Goal: Use online tool/utility: Use online tool/utility

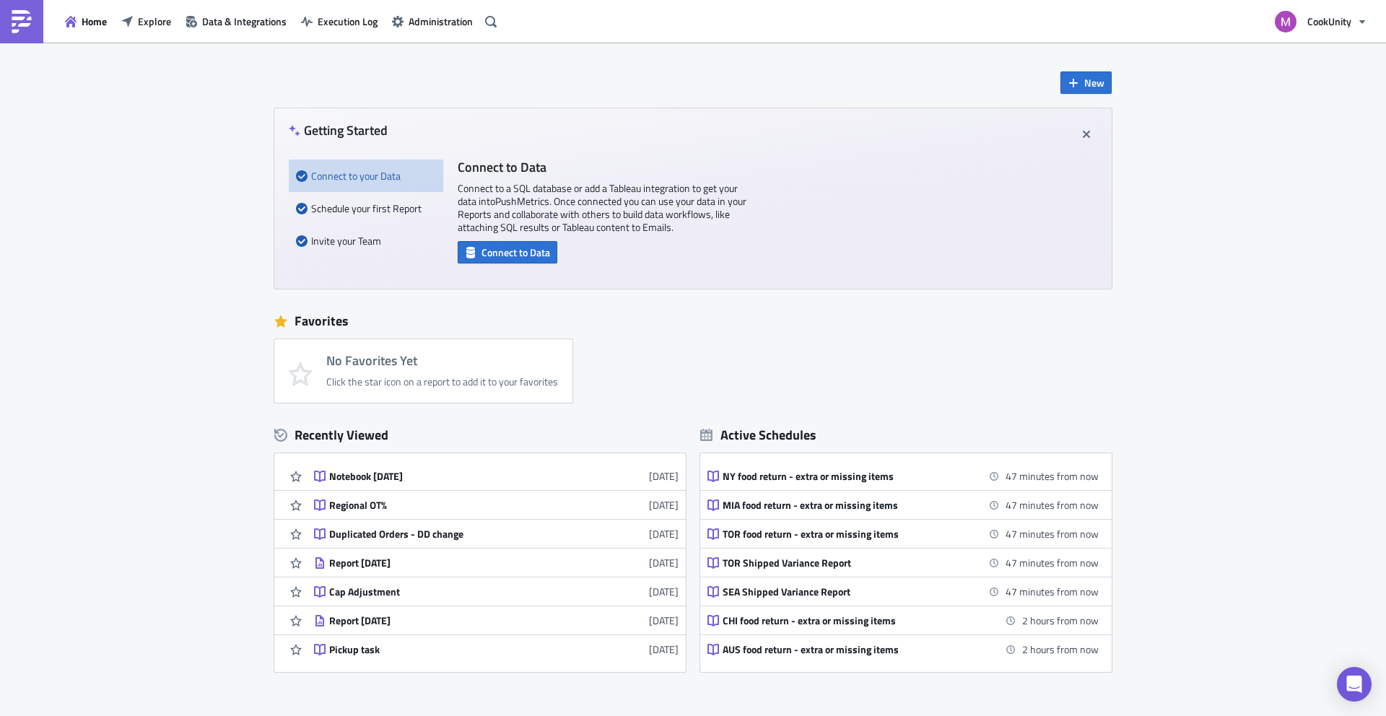
click at [53, 28] on div "Home Explore Data & Integrations Execution Log Administration" at bounding box center [251, 21] width 502 height 43
click at [79, 17] on button "Home" at bounding box center [86, 21] width 56 height 22
click at [157, 23] on span "Explore" at bounding box center [154, 21] width 33 height 15
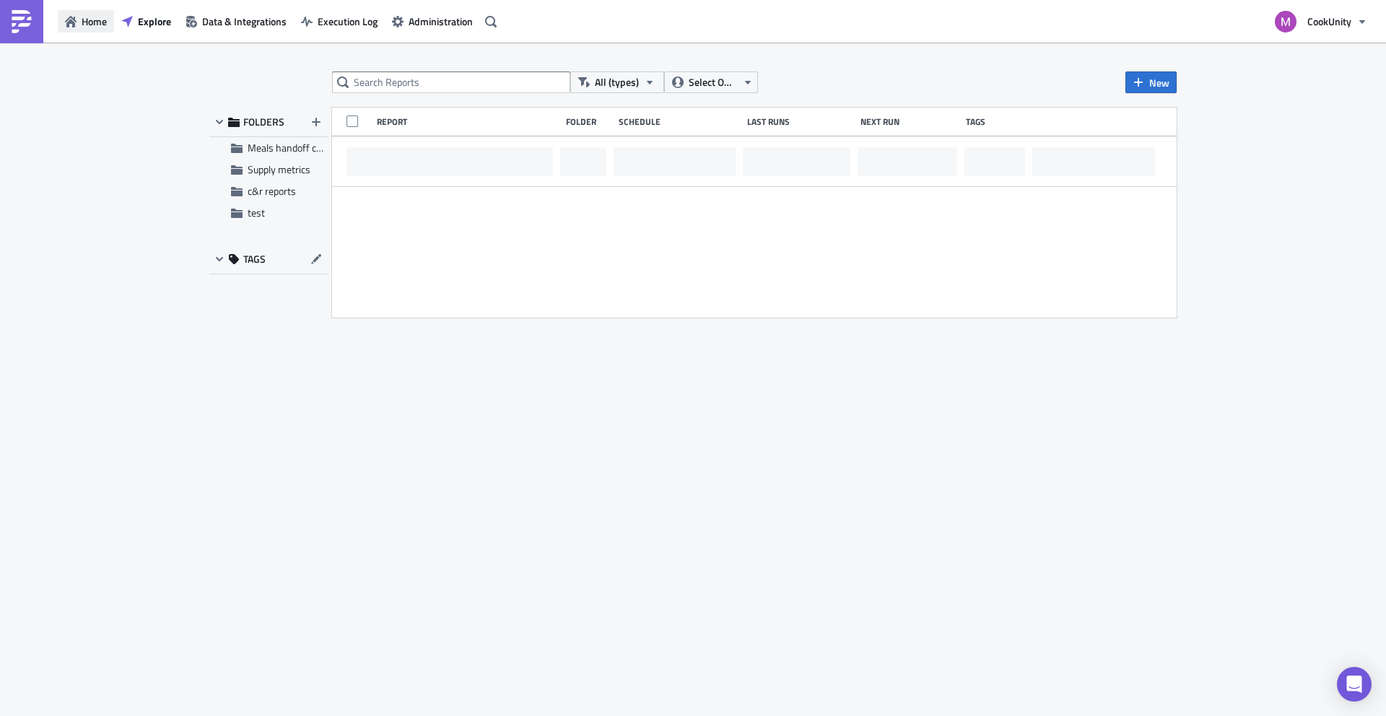
click at [96, 19] on span "Home" at bounding box center [94, 21] width 25 height 15
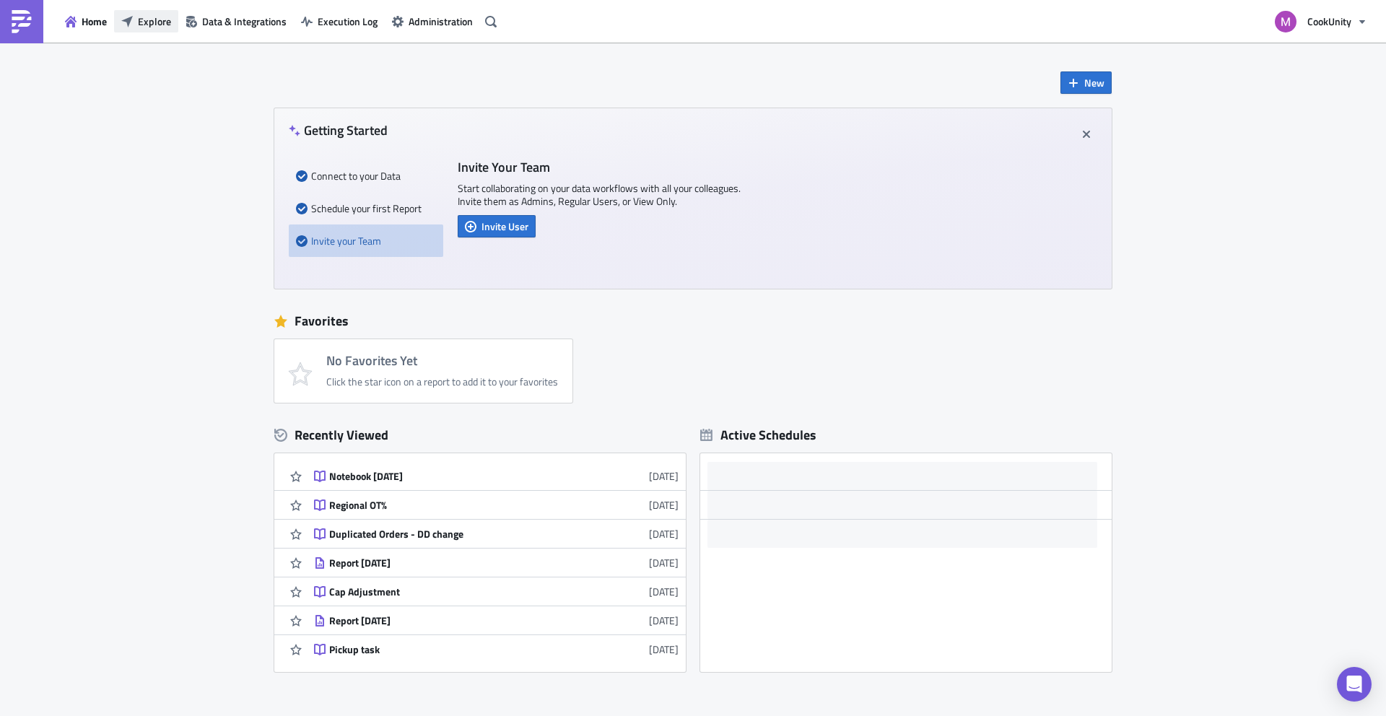
click at [139, 17] on span "Explore" at bounding box center [154, 21] width 33 height 15
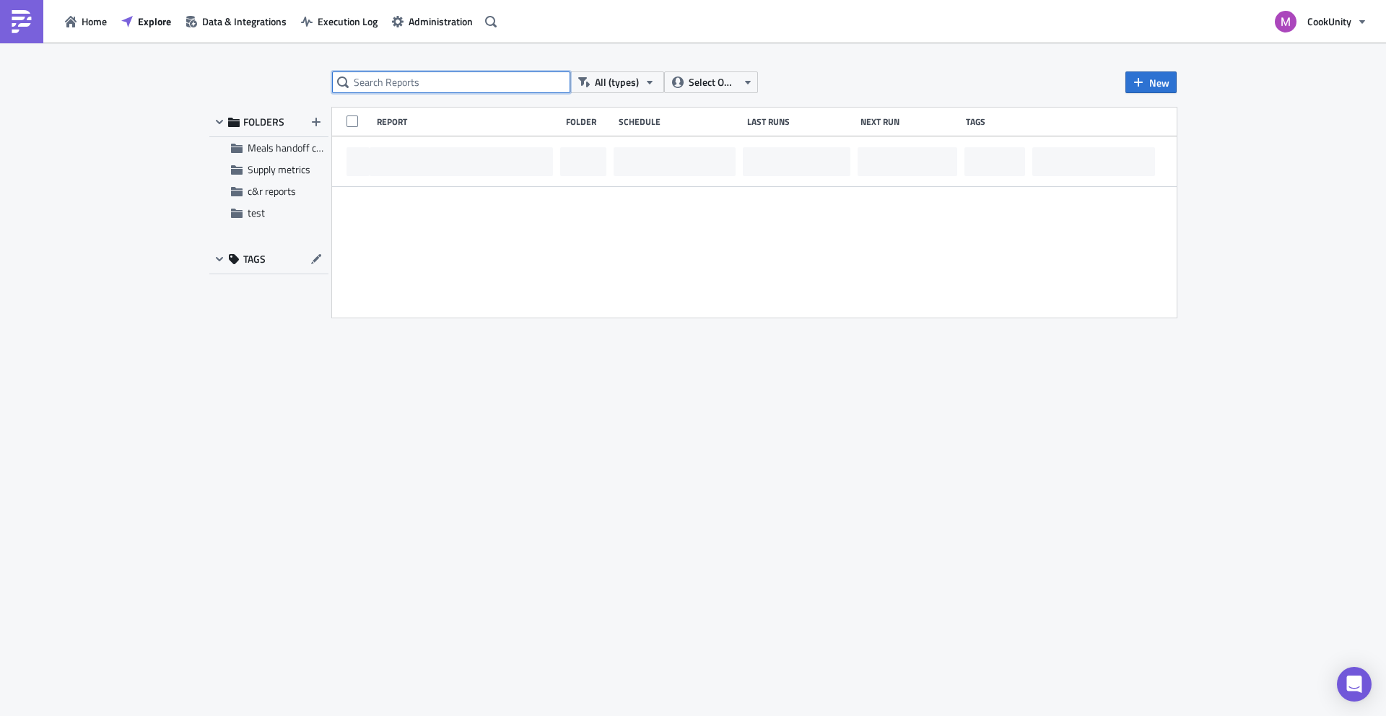
click at [399, 79] on input "text" at bounding box center [451, 82] width 238 height 22
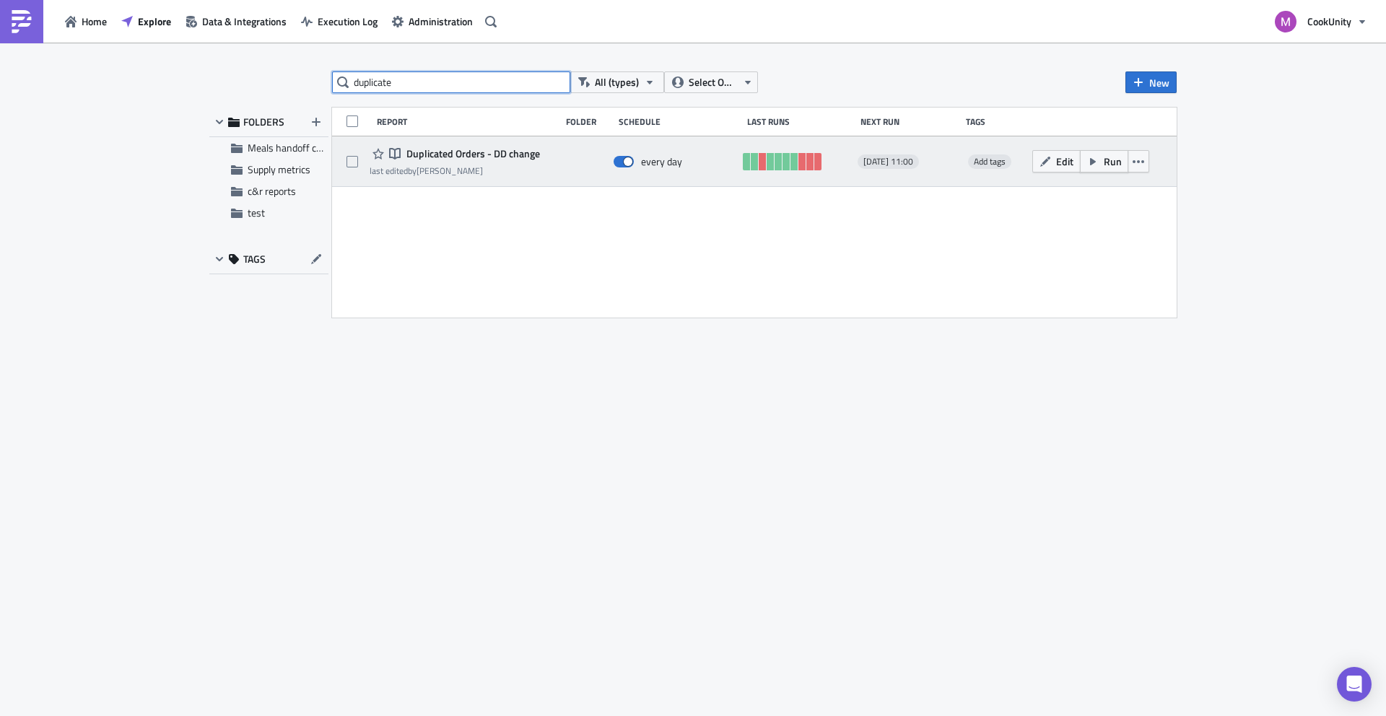
type input "duplicate"
click at [1106, 168] on span "Run" at bounding box center [1113, 161] width 18 height 15
